Goal: Navigation & Orientation: Find specific page/section

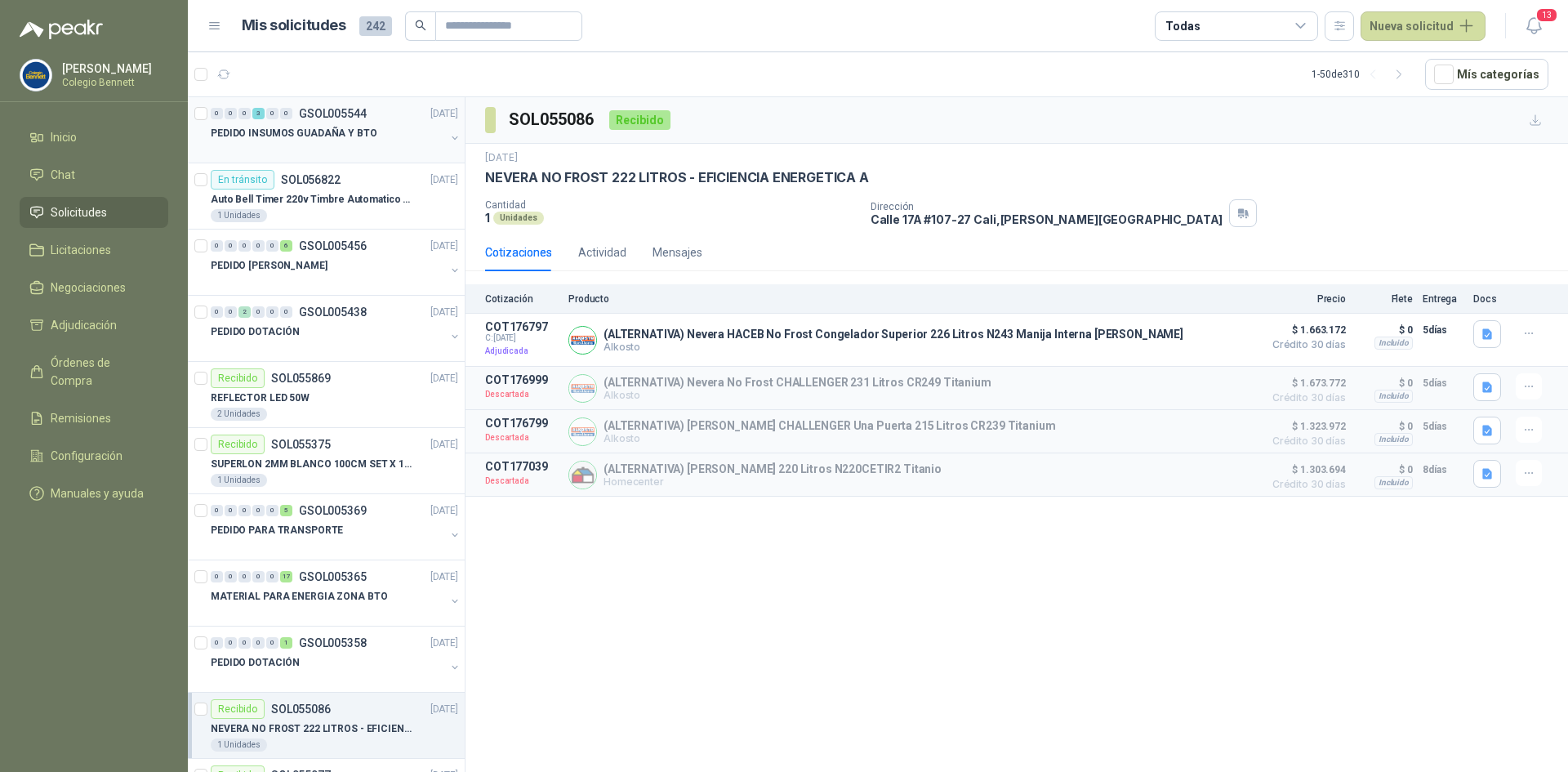
click at [299, 129] on p "PEDIDO INSUMOS GUADAÑA Y BTO" at bounding box center [294, 133] width 167 height 16
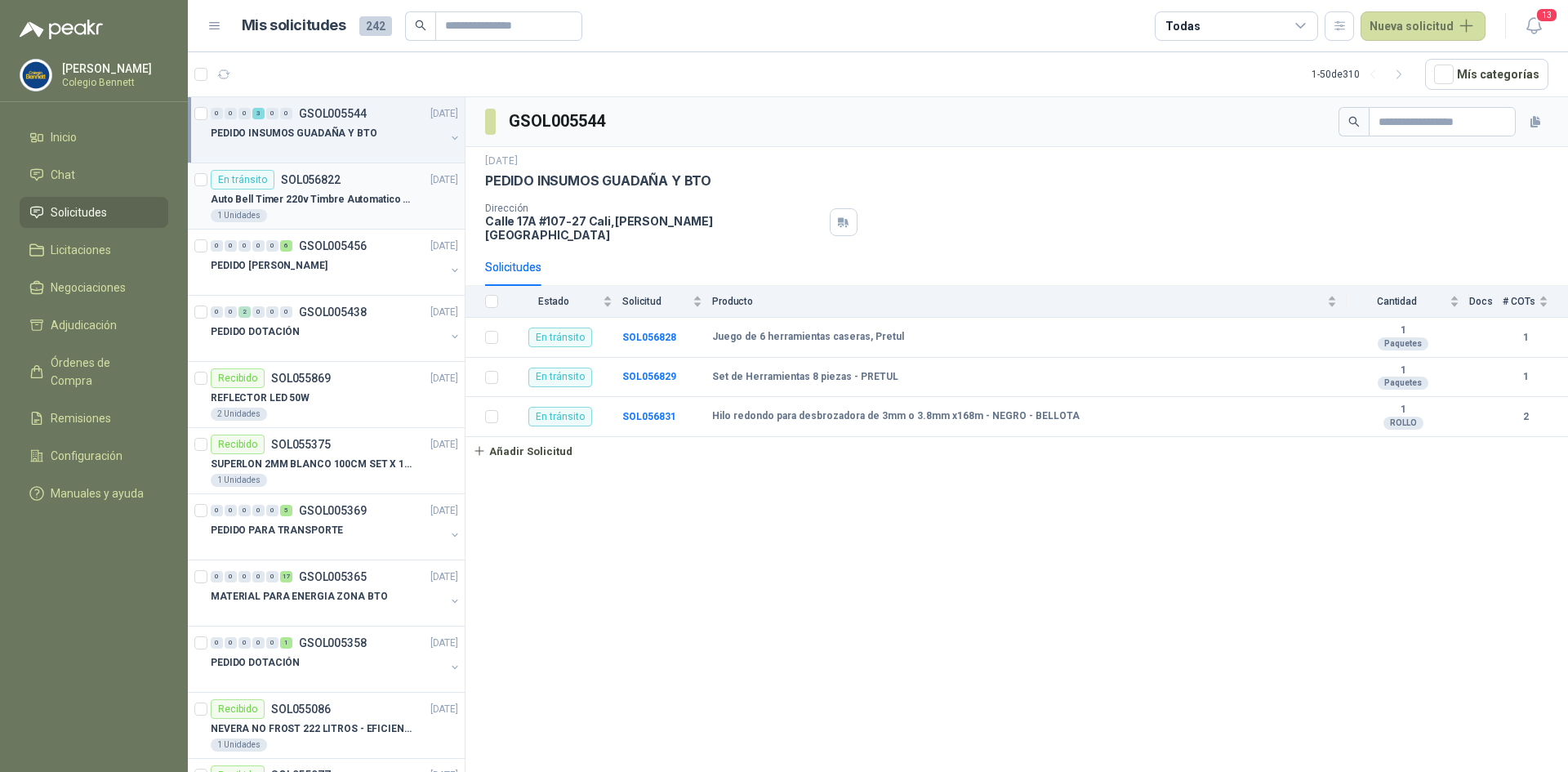
click at [299, 183] on p "SOL056822" at bounding box center [310, 180] width 59 height 12
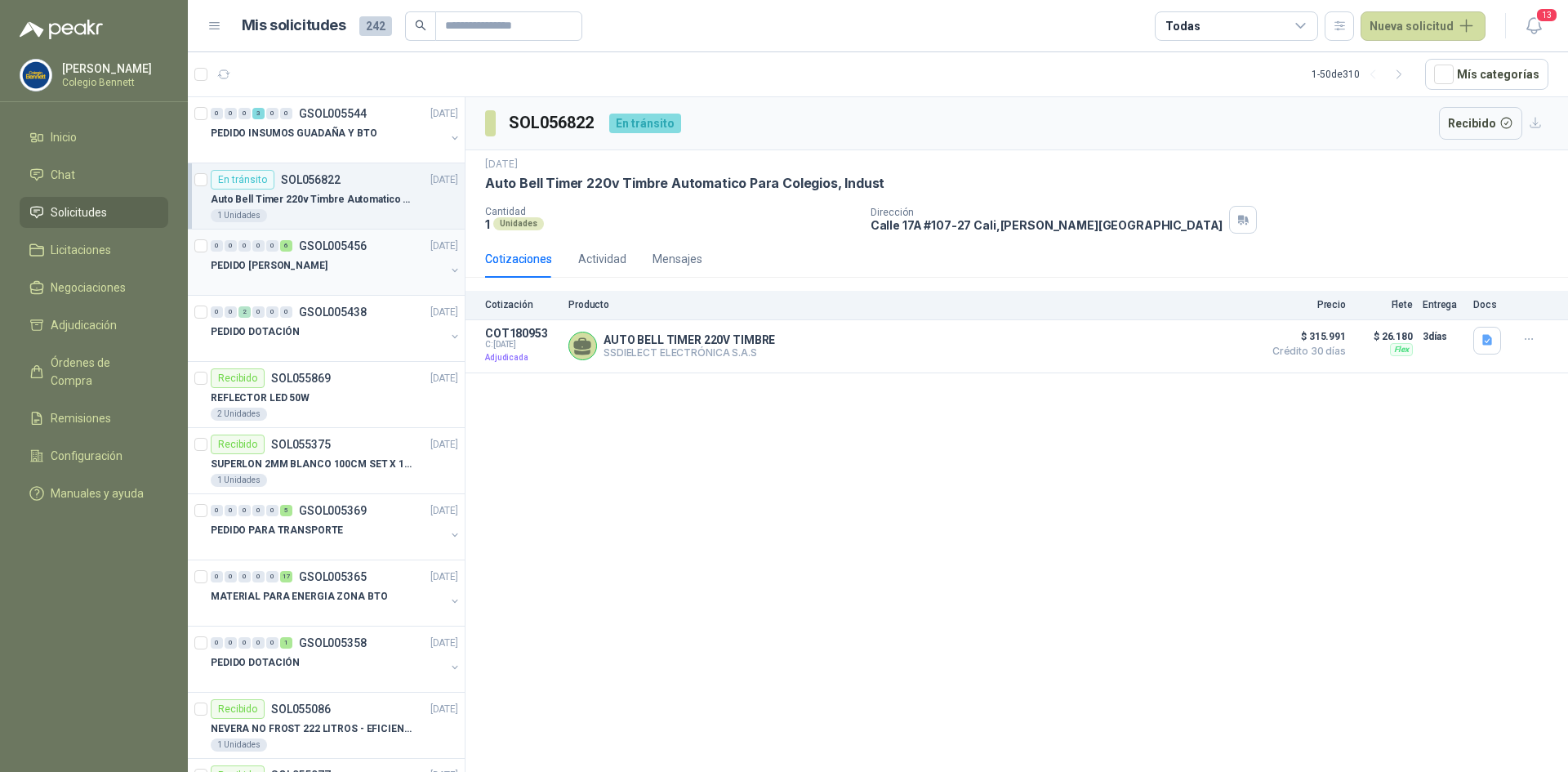
click at [301, 256] on div "PEDIDO [PERSON_NAME]" at bounding box center [327, 265] width 234 height 19
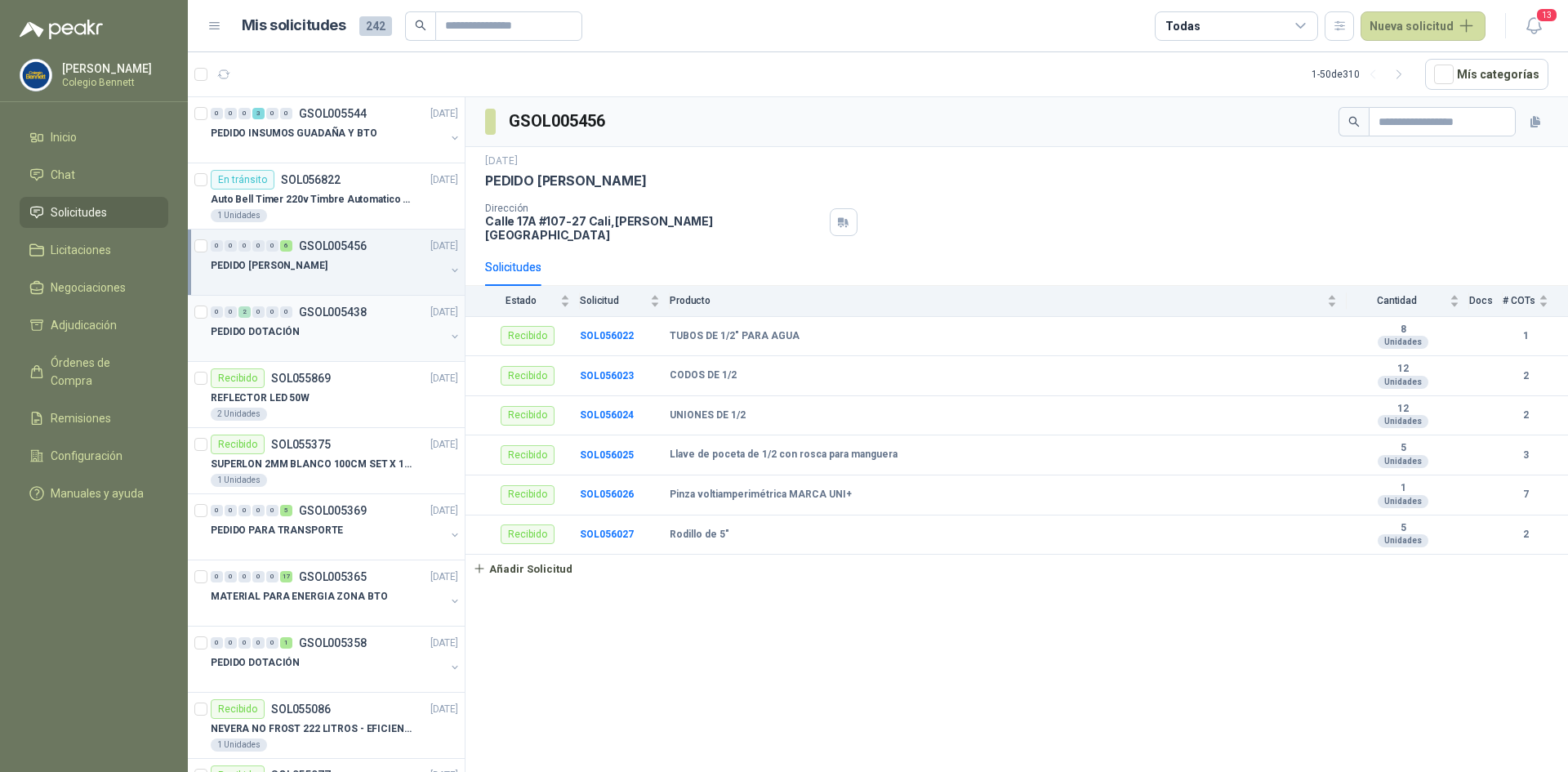
click at [299, 324] on div "PEDIDO DOTACIÓN" at bounding box center [327, 331] width 234 height 19
